Goal: Transaction & Acquisition: Book appointment/travel/reservation

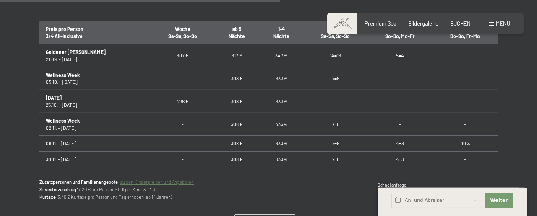
scroll to position [547, 0]
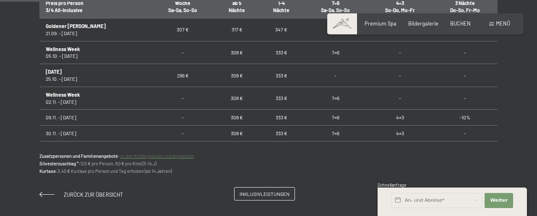
click at [279, 192] on span "Inklusivleistungen" at bounding box center [264, 194] width 50 height 7
click at [407, 197] on input "text" at bounding box center [436, 200] width 91 height 15
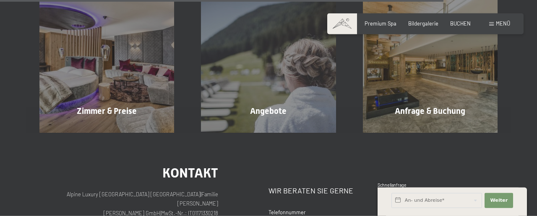
scroll to position [1133, 0]
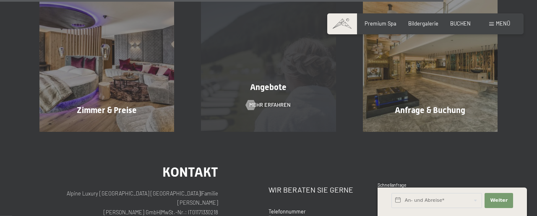
click at [286, 100] on div "Angebote Mehr erfahren" at bounding box center [267, 64] width 161 height 135
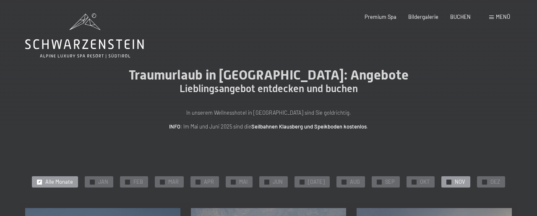
click at [447, 182] on span "✓" at bounding box center [448, 182] width 3 height 5
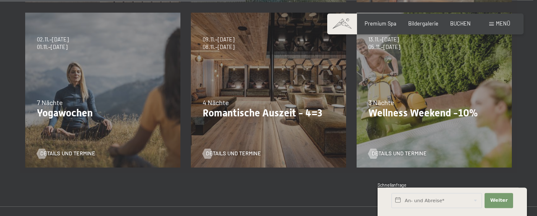
scroll to position [371, 0]
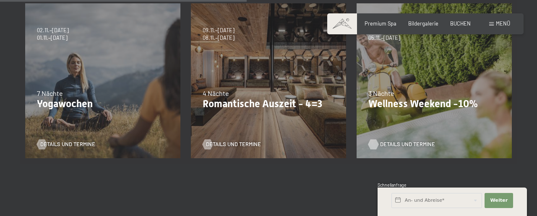
click at [376, 145] on div at bounding box center [373, 145] width 6 height 10
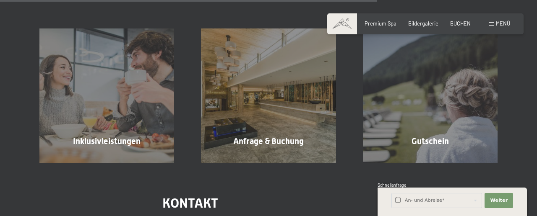
scroll to position [625, 0]
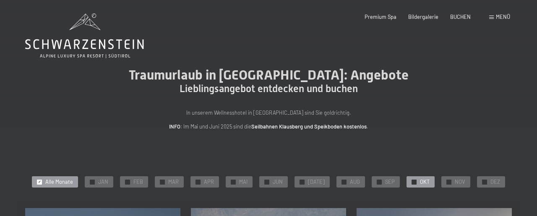
click at [425, 180] on span "OKT" at bounding box center [425, 183] width 10 height 8
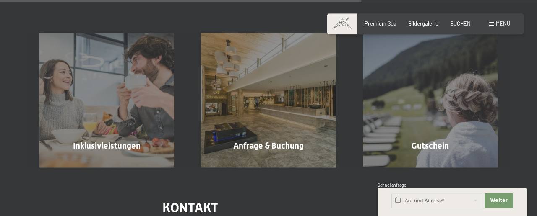
scroll to position [574, 0]
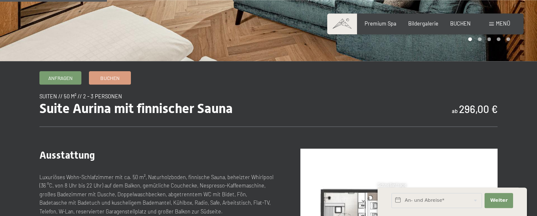
scroll to position [203, 0]
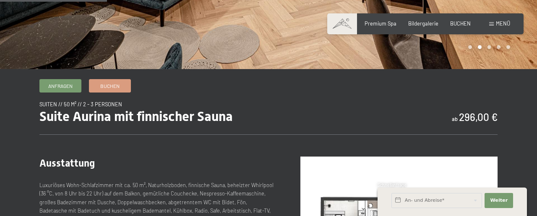
click at [102, 118] on span "Suite Aurina mit finnischer Sauna" at bounding box center [135, 117] width 193 height 16
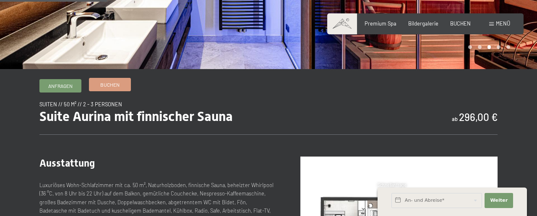
click at [111, 85] on span "Buchen" at bounding box center [109, 84] width 19 height 7
